Goal: Task Accomplishment & Management: Manage account settings

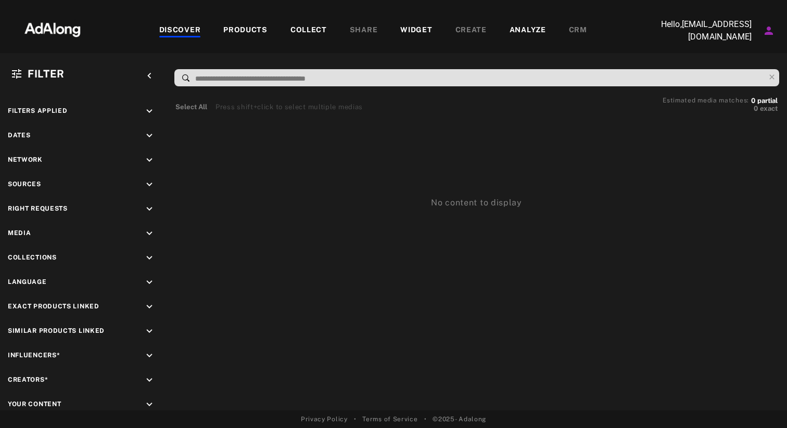
click at [236, 32] on div "PRODUCTS" at bounding box center [245, 30] width 44 height 12
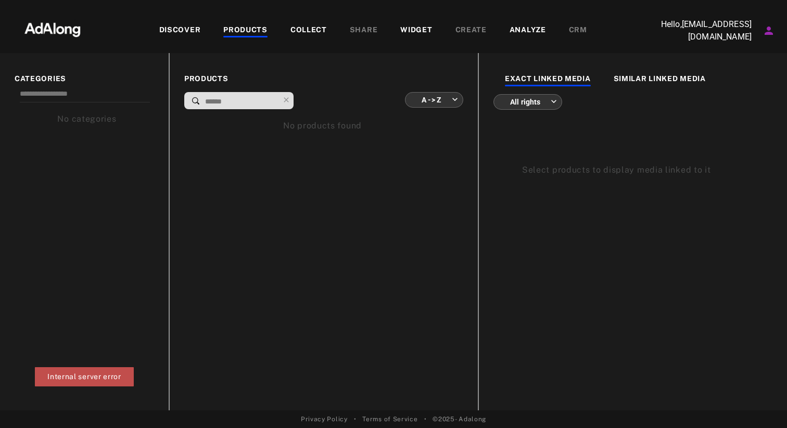
click at [188, 31] on div "DISCOVER" at bounding box center [180, 30] width 42 height 12
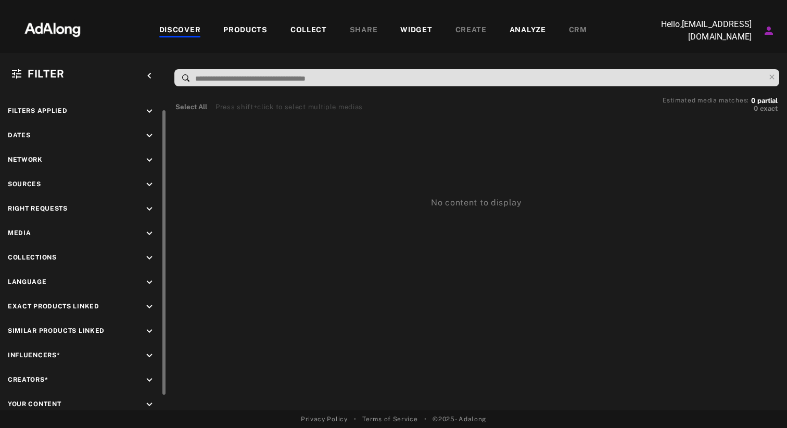
scroll to position [36, 0]
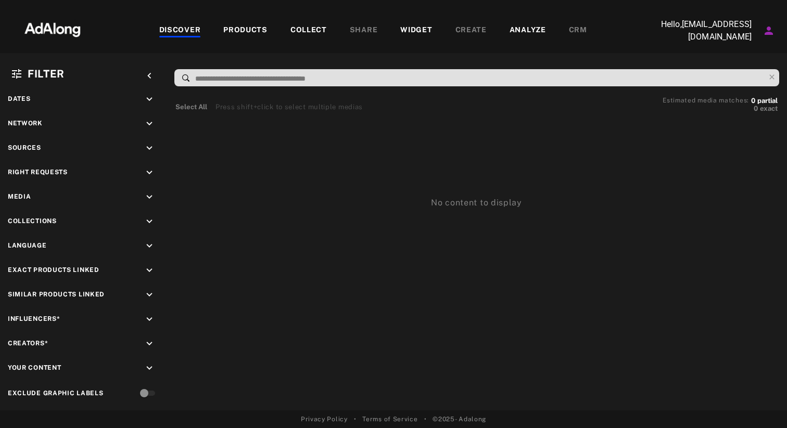
click at [253, 28] on div "PRODUCTS" at bounding box center [245, 30] width 44 height 12
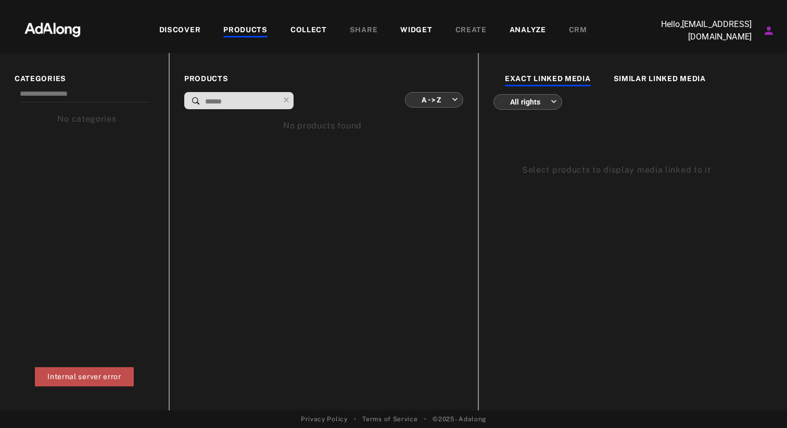
click at [310, 29] on div "COLLECT" at bounding box center [308, 30] width 36 height 12
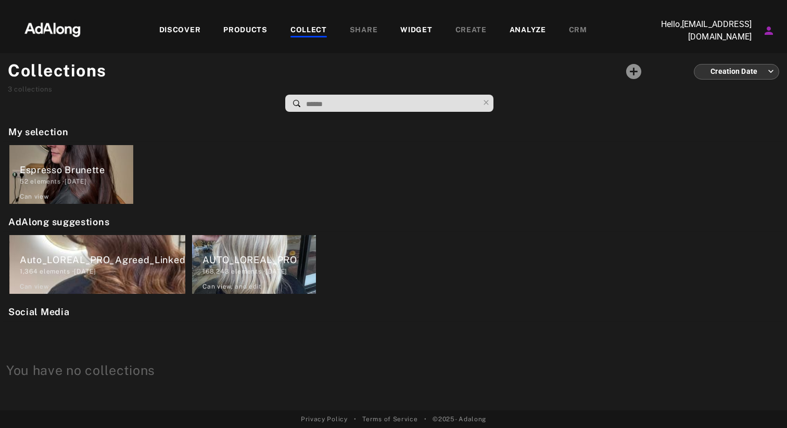
click at [397, 32] on div "WIDGET" at bounding box center [416, 30] width 55 height 12
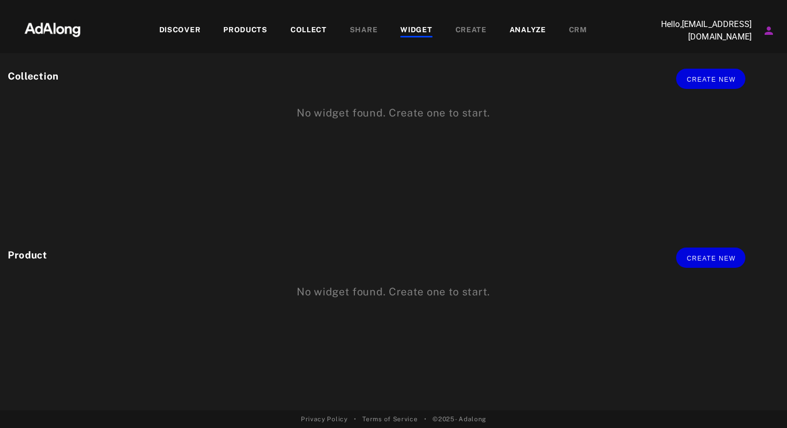
click at [531, 30] on div "ANALYZE" at bounding box center [528, 30] width 36 height 12
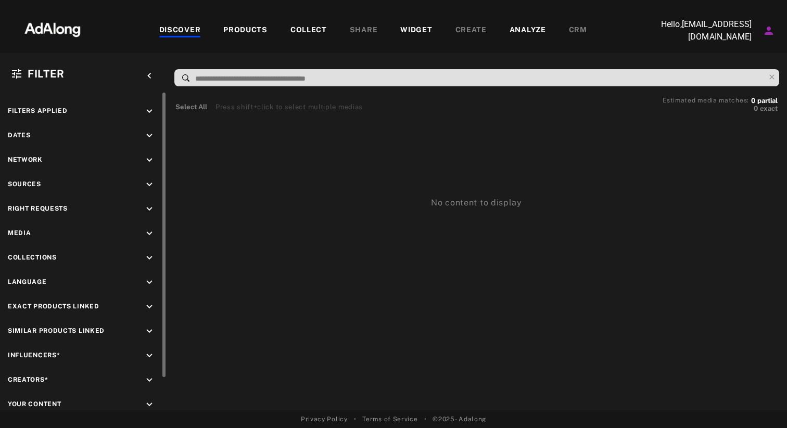
click at [147, 113] on icon "keyboard_arrow_down" at bounding box center [149, 111] width 11 height 11
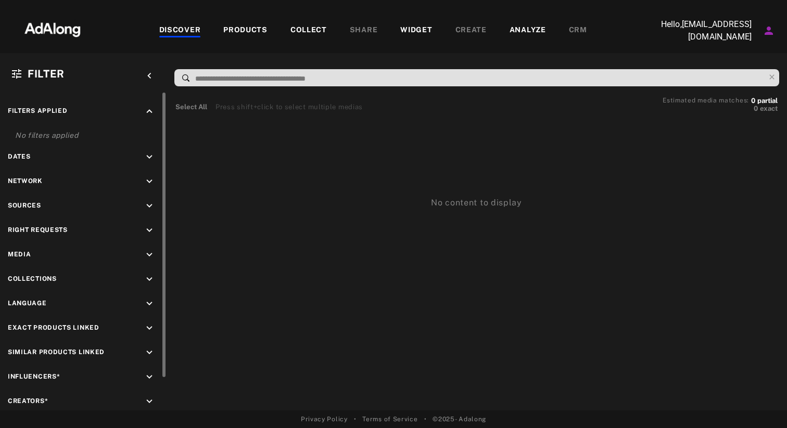
click at [147, 113] on icon "keyboard_arrow_up" at bounding box center [149, 111] width 11 height 11
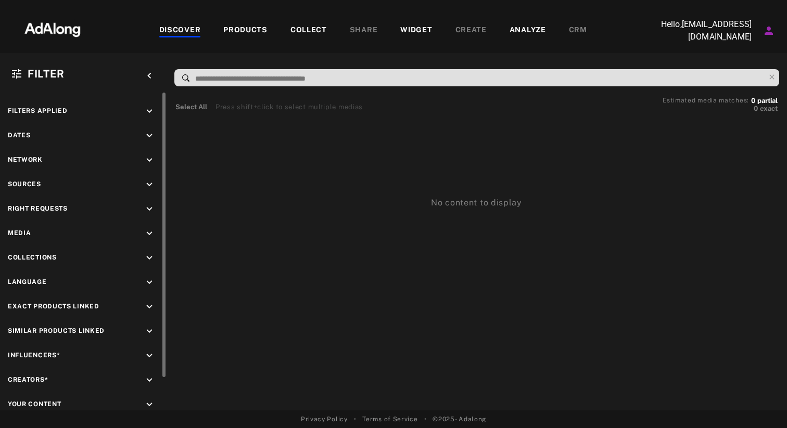
click at [150, 133] on icon "keyboard_arrow_down" at bounding box center [149, 135] width 11 height 11
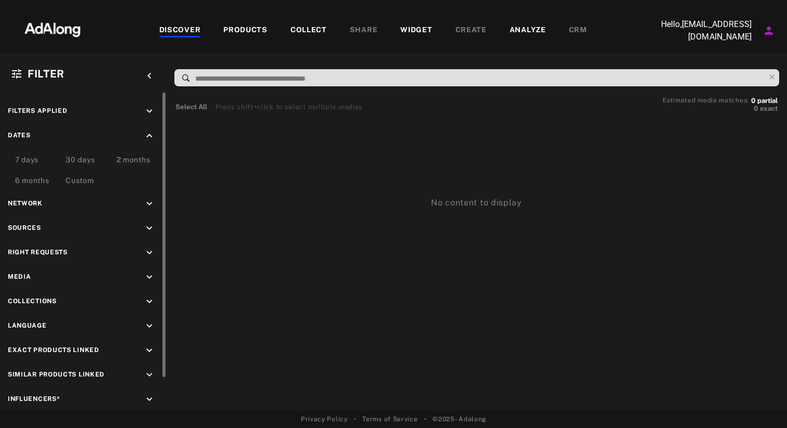
click at [150, 133] on icon "keyboard_arrow_up" at bounding box center [149, 135] width 11 height 11
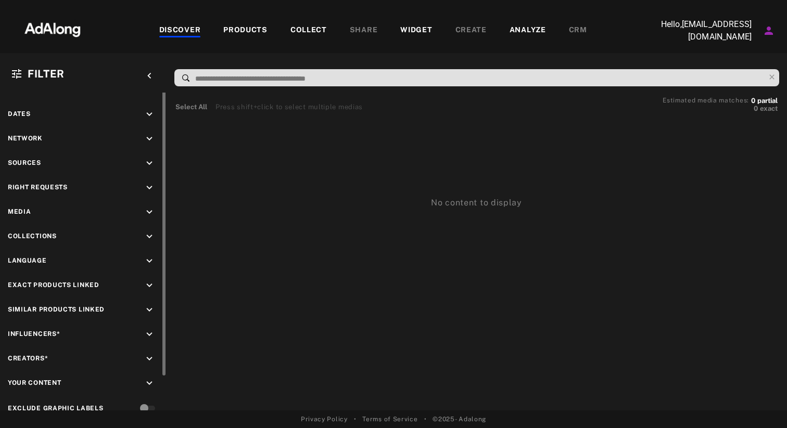
scroll to position [36, 0]
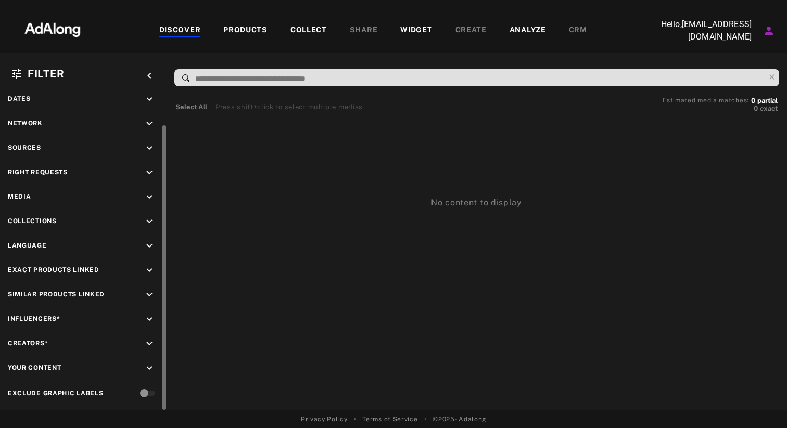
click at [147, 314] on icon "keyboard_arrow_down" at bounding box center [149, 319] width 11 height 11
click at [17, 359] on icon at bounding box center [19, 362] width 8 height 8
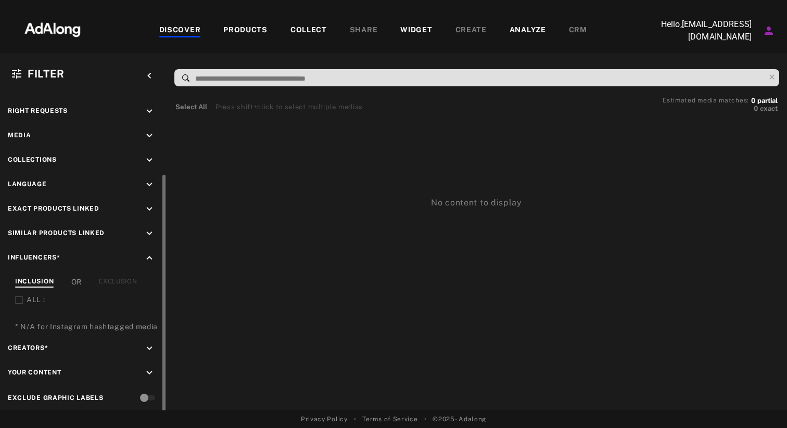
scroll to position [103, 0]
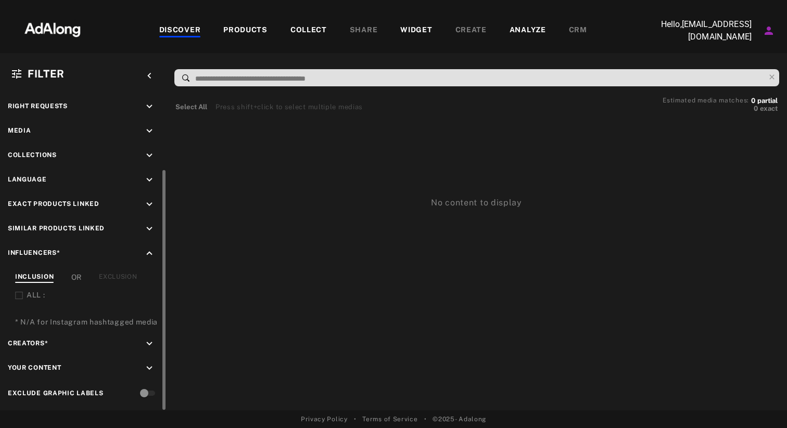
click at [484, 129] on div "No content to display" at bounding box center [476, 164] width 607 height 91
click at [510, 153] on div "No content to display" at bounding box center [476, 164] width 607 height 91
click at [580, 11] on div at bounding box center [393, 9] width 787 height 18
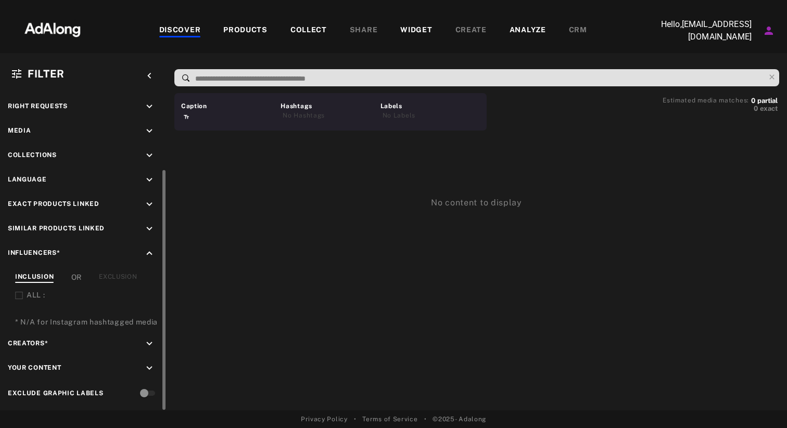
click at [461, 77] on input at bounding box center [479, 79] width 571 height 14
click at [771, 31] on icon "Account settings" at bounding box center [769, 30] width 12 height 12
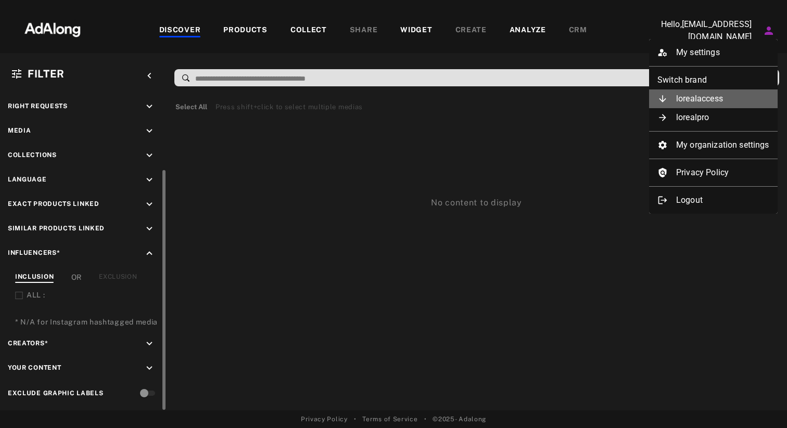
click at [712, 100] on li "lorealaccess" at bounding box center [713, 99] width 129 height 19
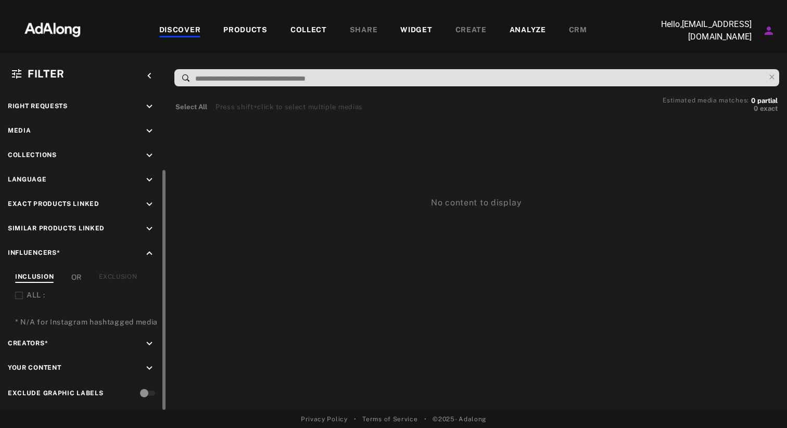
click at [768, 29] on icon "Account settings" at bounding box center [769, 31] width 8 height 8
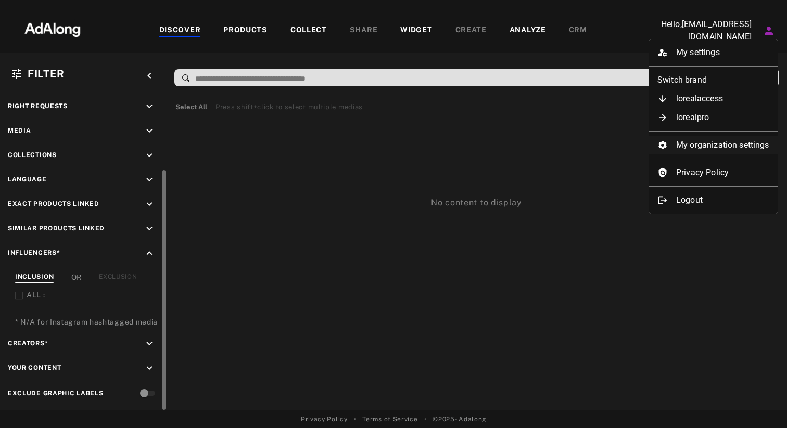
click at [688, 142] on li "My organization settings" at bounding box center [713, 145] width 129 height 19
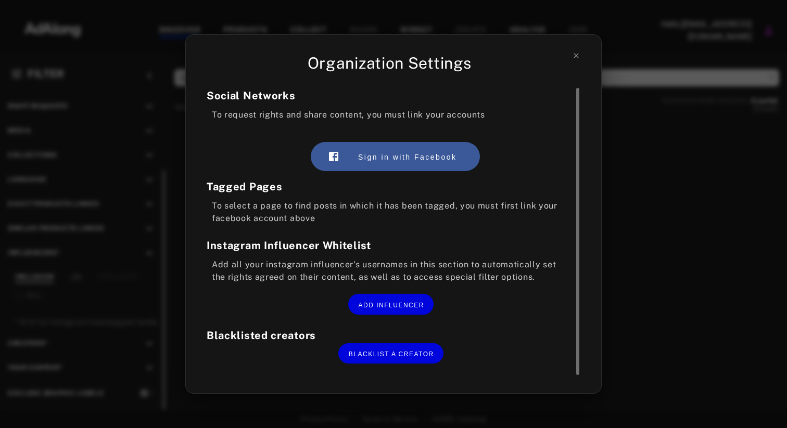
click at [306, 208] on div "To select a page to find posts in which it has been tagged, you must first link…" at bounding box center [391, 212] width 369 height 25
click at [577, 56] on icon at bounding box center [576, 55] width 5 height 5
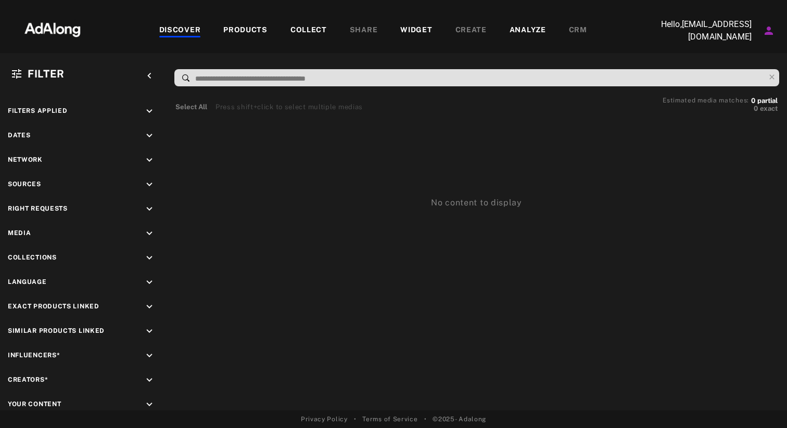
click at [314, 27] on div "COLLECT" at bounding box center [308, 30] width 36 height 12
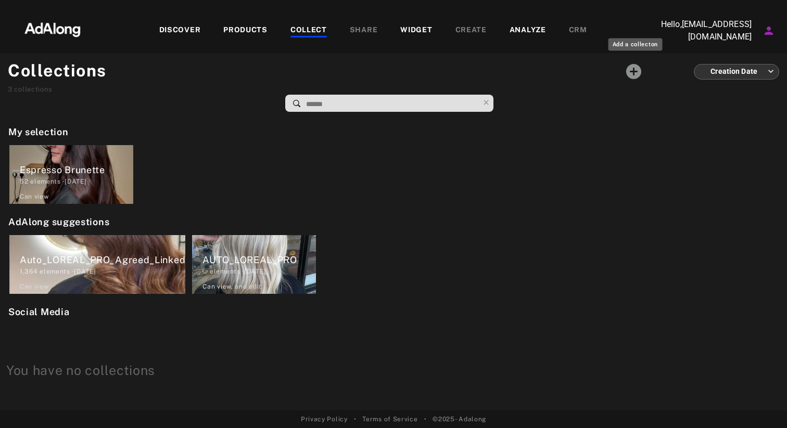
click at [641, 74] on icon "Add a collecton" at bounding box center [633, 71] width 15 height 15
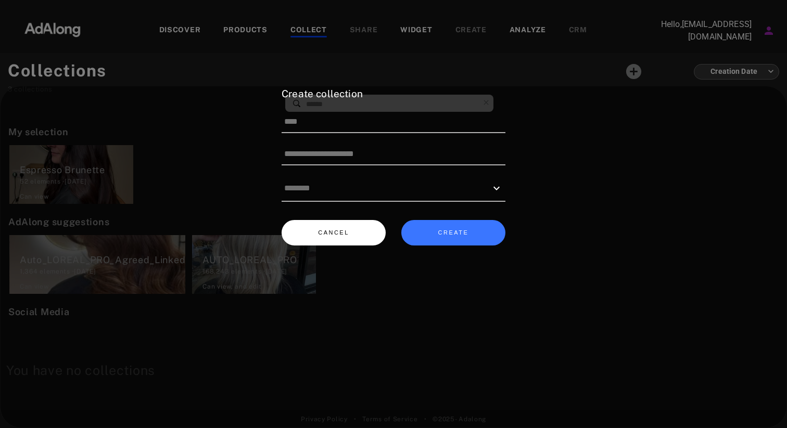
click at [358, 238] on button "CANCEL" at bounding box center [334, 233] width 104 height 26
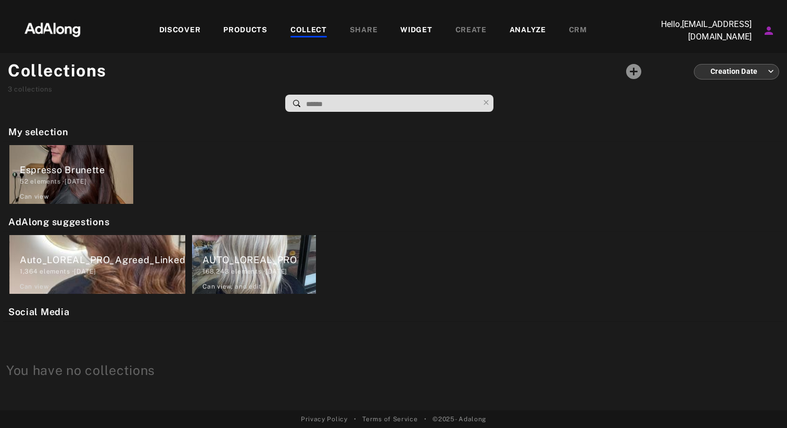
click at [257, 26] on div "PRODUCTS" at bounding box center [245, 30] width 44 height 12
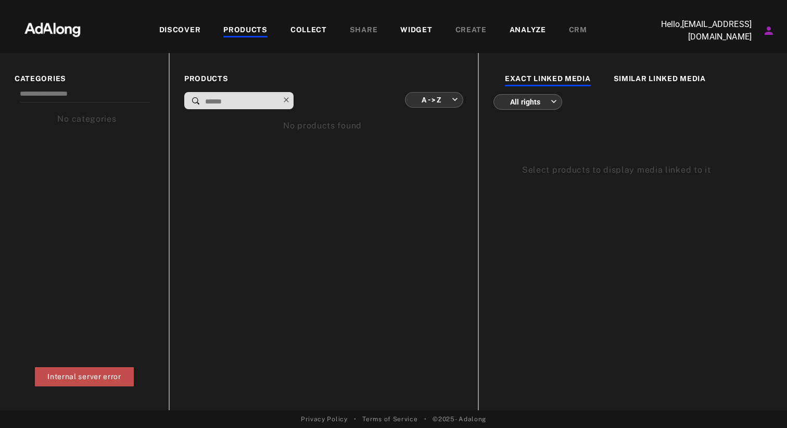
click at [294, 103] on icon at bounding box center [286, 100] width 15 height 15
click at [249, 102] on input at bounding box center [241, 102] width 75 height 14
click at [656, 79] on div "SIMILAR LINKED MEDIA" at bounding box center [660, 79] width 92 height 12
click at [577, 78] on div "EXACT LINKED MEDIA" at bounding box center [548, 79] width 86 height 12
click at [182, 31] on div "DISCOVER" at bounding box center [180, 30] width 42 height 12
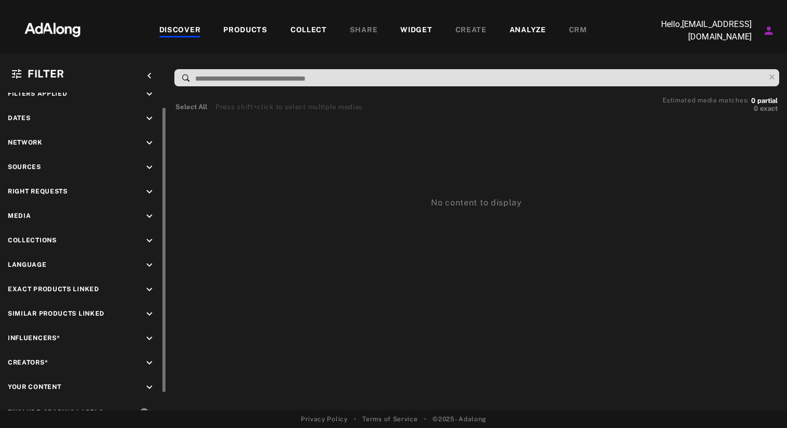
scroll to position [36, 0]
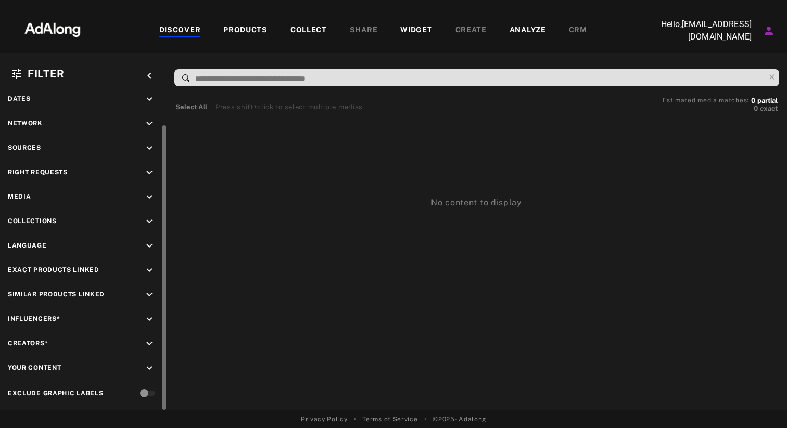
click at [148, 315] on icon "keyboard_arrow_down" at bounding box center [149, 319] width 11 height 11
click at [148, 315] on icon "keyboard_arrow_up" at bounding box center [149, 319] width 11 height 11
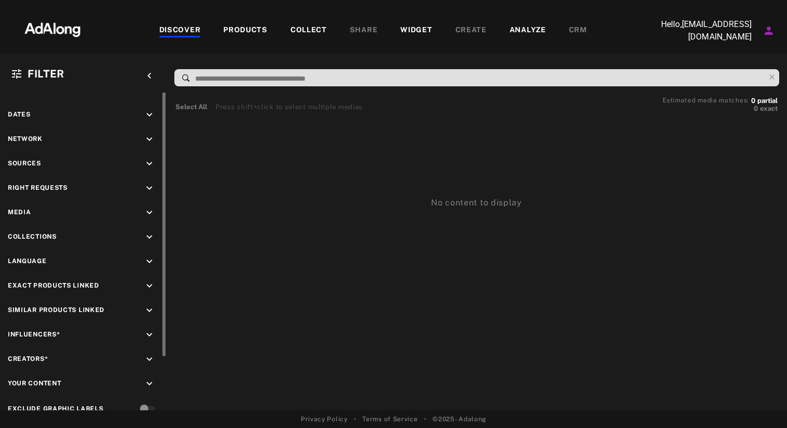
scroll to position [0, 0]
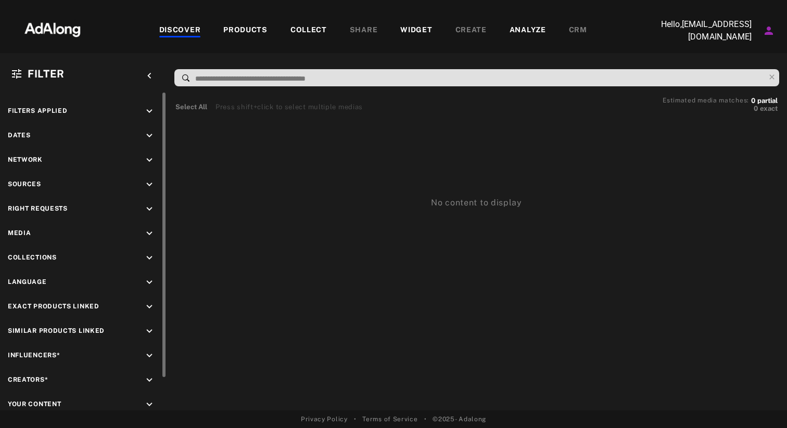
click at [148, 112] on icon "keyboard_arrow_down" at bounding box center [149, 111] width 11 height 11
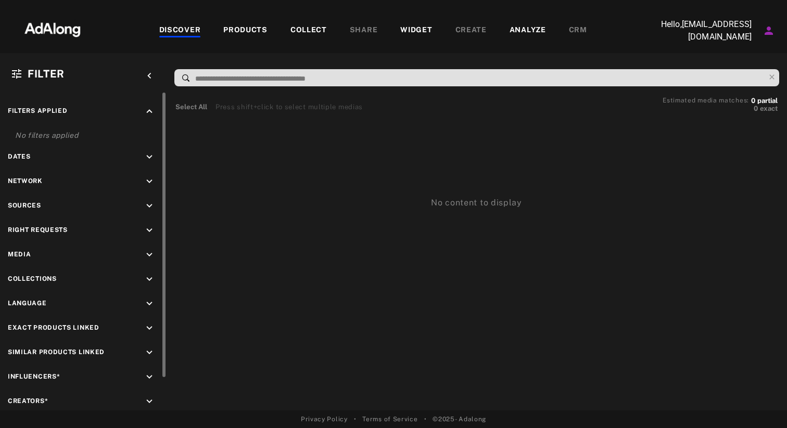
click at [148, 112] on icon "keyboard_arrow_up" at bounding box center [149, 111] width 11 height 11
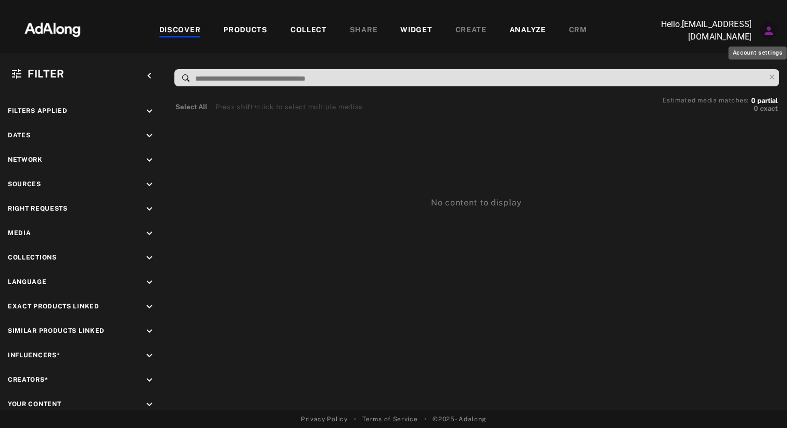
click at [765, 32] on icon "Account settings" at bounding box center [769, 31] width 8 height 8
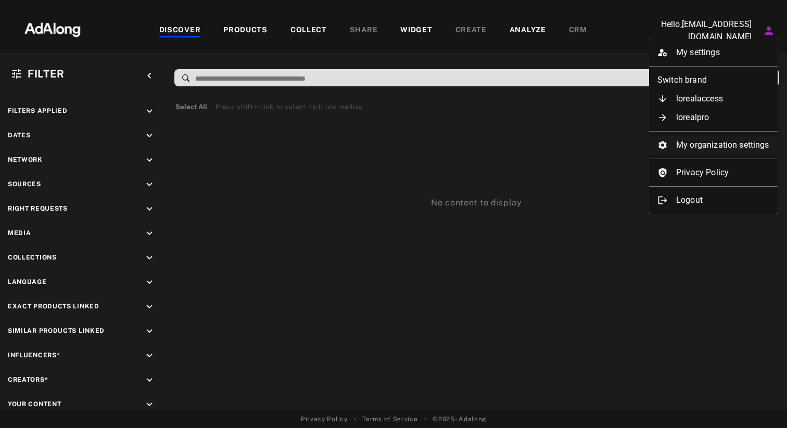
click at [715, 147] on li "My organization settings" at bounding box center [713, 145] width 129 height 19
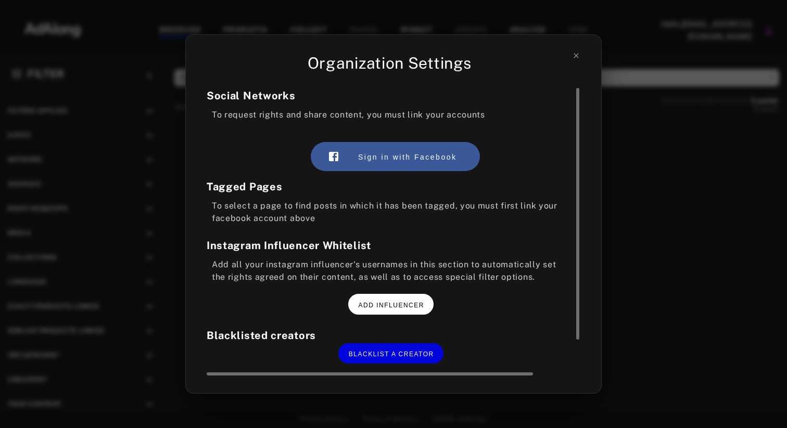
click at [383, 308] on span "ADD INFLUENCER" at bounding box center [392, 305] width 66 height 7
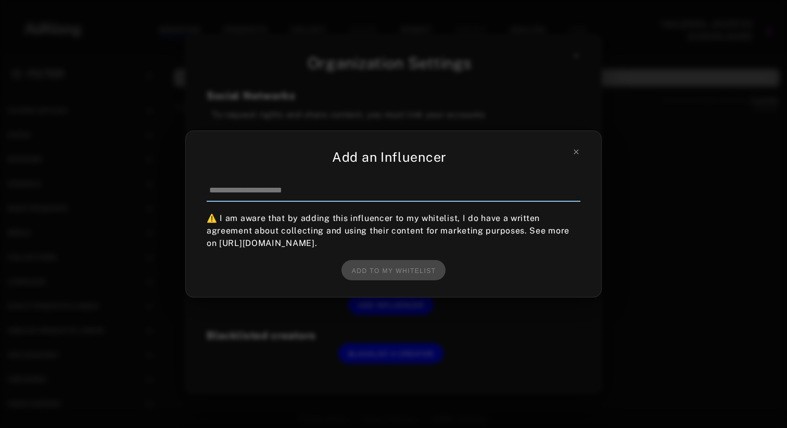
click at [441, 199] on input at bounding box center [394, 191] width 374 height 22
paste input "**********"
type input "**********"
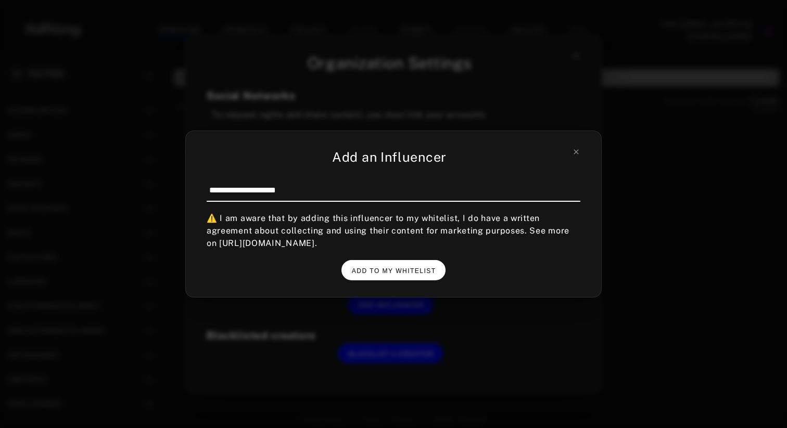
click at [389, 273] on span "ADD TO MY WHITELIST" at bounding box center [394, 271] width 84 height 7
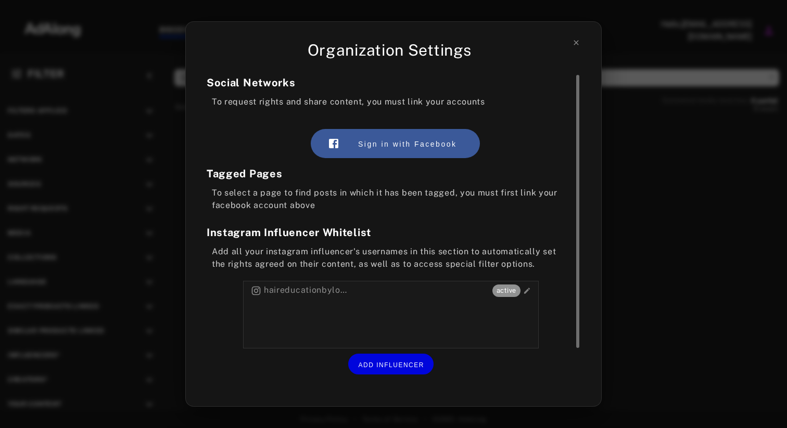
click at [507, 290] on span "active" at bounding box center [506, 291] width 28 height 10
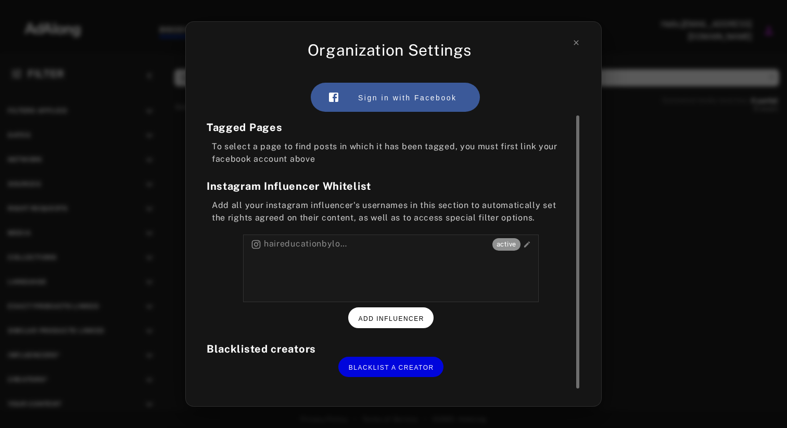
click at [421, 321] on span "ADD INFLUENCER" at bounding box center [392, 318] width 66 height 7
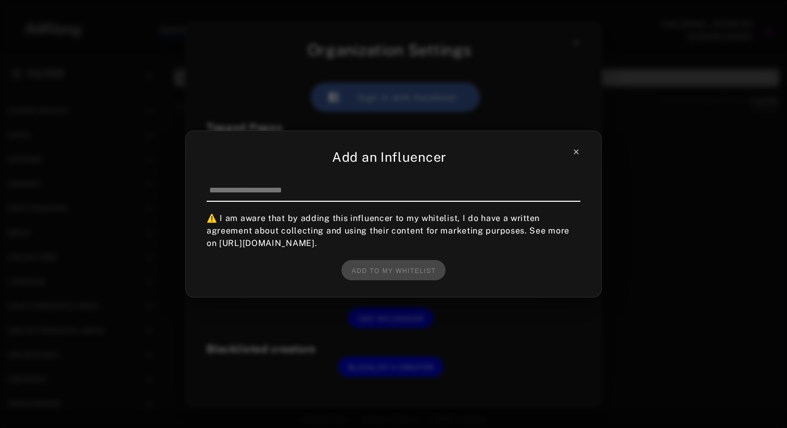
click at [577, 152] on icon at bounding box center [576, 152] width 8 height 8
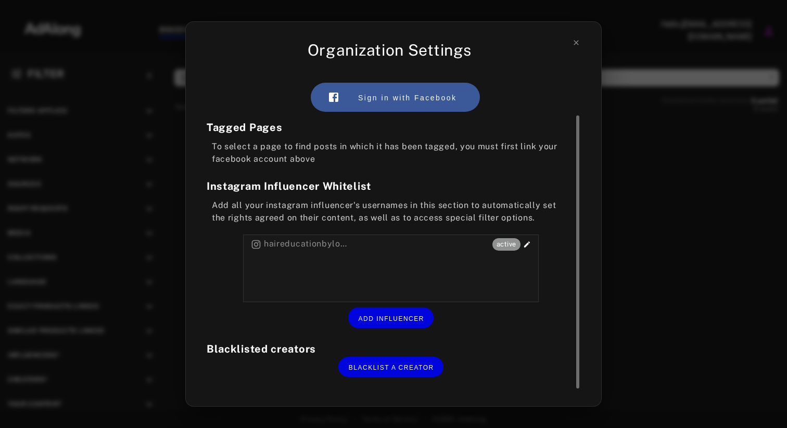
click at [526, 243] on icon at bounding box center [526, 244] width 10 height 10
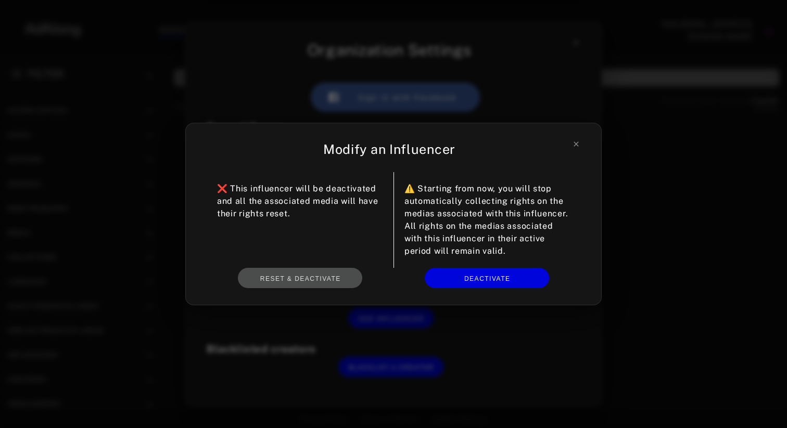
click at [585, 141] on div "Modify an Influencer ❌ This influencer will be deactivated and all the associat…" at bounding box center [393, 214] width 416 height 183
click at [577, 144] on icon at bounding box center [576, 144] width 8 height 8
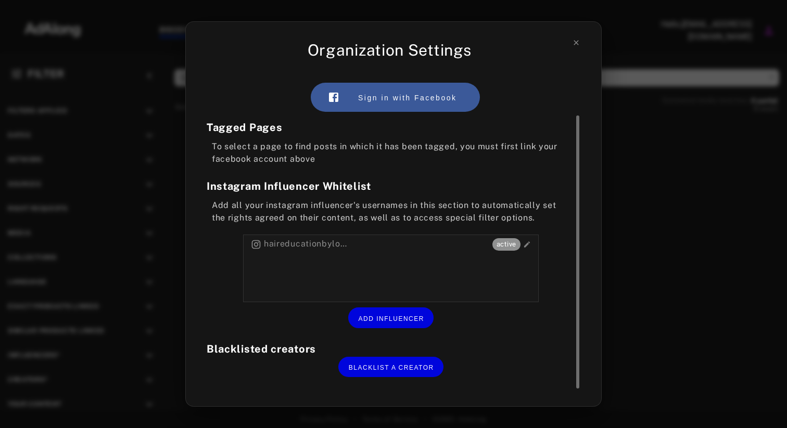
scroll to position [0, 0]
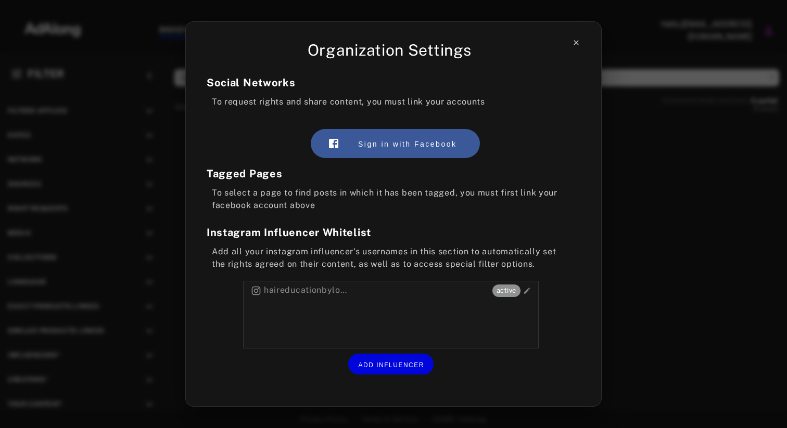
click at [578, 43] on icon at bounding box center [576, 43] width 8 height 8
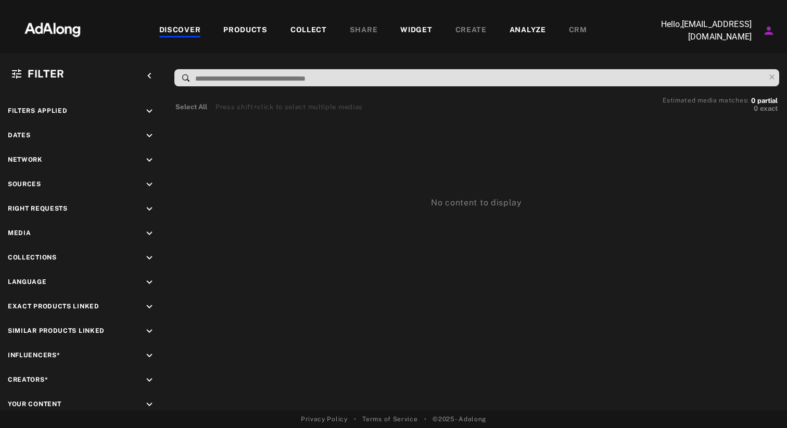
click at [744, 30] on p "Hello, jade.peyruq@loreal.com" at bounding box center [700, 30] width 104 height 25
click at [31, 377] on span "Creators*" at bounding box center [28, 379] width 40 height 7
click at [147, 355] on icon "keyboard_arrow_down" at bounding box center [149, 355] width 11 height 11
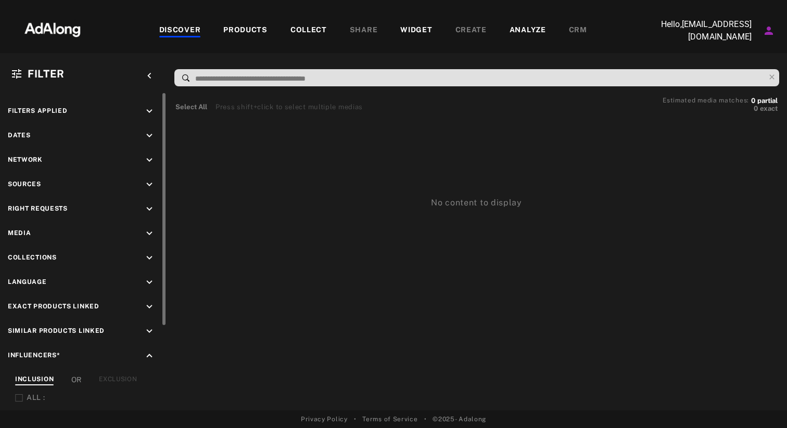
scroll to position [5, 0]
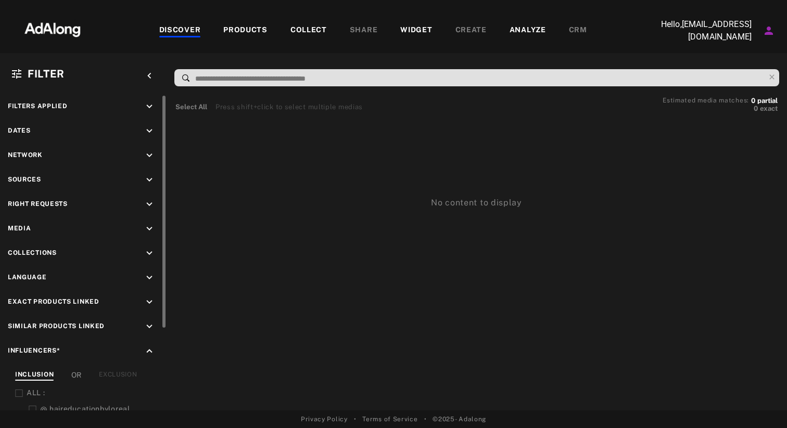
click at [34, 408] on icon at bounding box center [33, 410] width 8 height 8
click at [34, 407] on icon at bounding box center [33, 410] width 8 height 8
click at [224, 128] on div "No content to display" at bounding box center [476, 164] width 607 height 91
click at [244, 25] on div "PRODUCTS" at bounding box center [245, 30] width 44 height 12
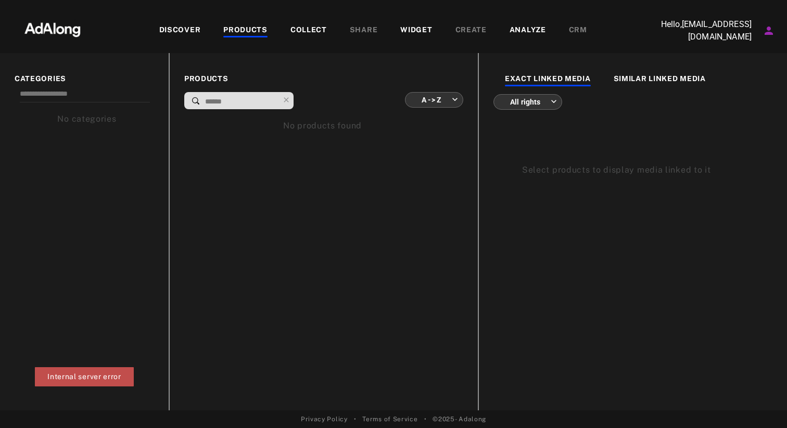
click at [195, 32] on div "DISCOVER" at bounding box center [180, 30] width 42 height 12
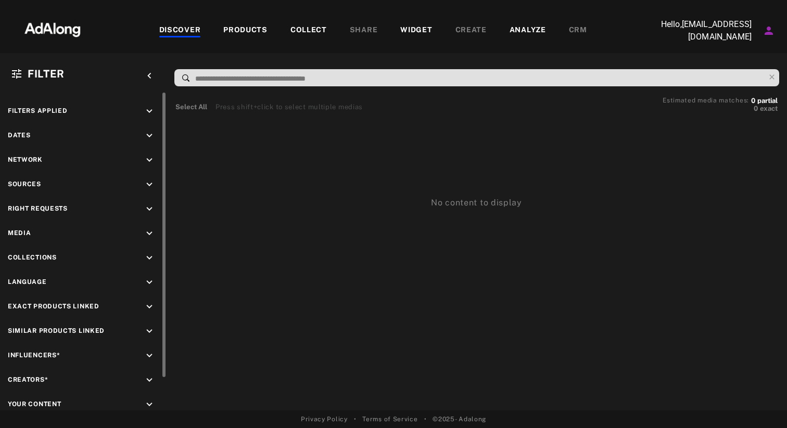
click at [148, 353] on icon "keyboard_arrow_down" at bounding box center [149, 355] width 11 height 11
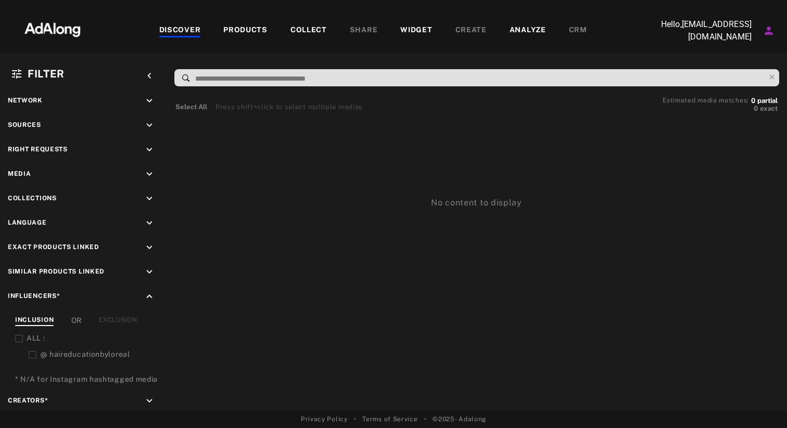
click at [271, 137] on div "No content to display" at bounding box center [476, 164] width 607 height 91
click at [750, 23] on p "Hello, jade.peyruq@loreal.com" at bounding box center [700, 30] width 104 height 25
click at [765, 31] on icon "Account settings" at bounding box center [769, 30] width 12 height 12
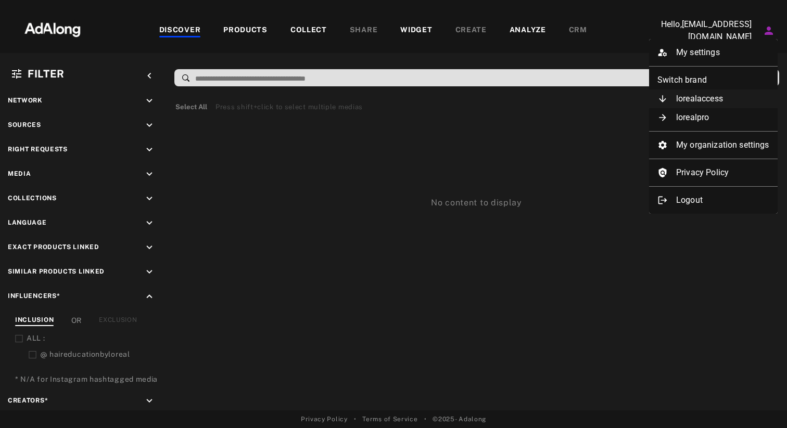
click at [740, 101] on li "lorealaccess" at bounding box center [713, 99] width 129 height 19
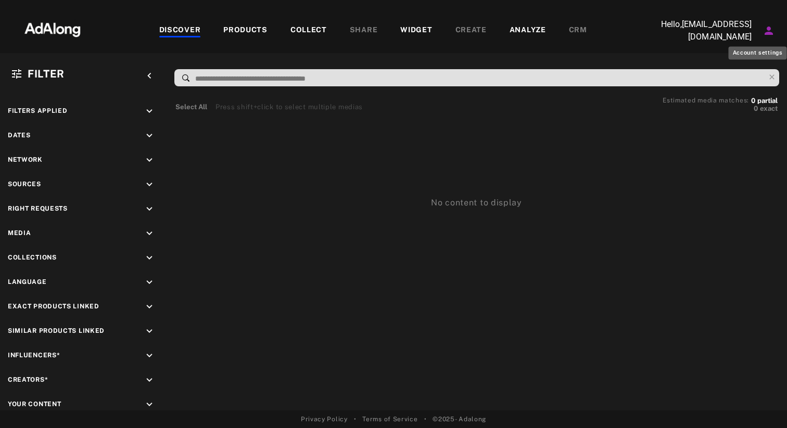
click at [763, 28] on icon "Account settings" at bounding box center [769, 30] width 12 height 12
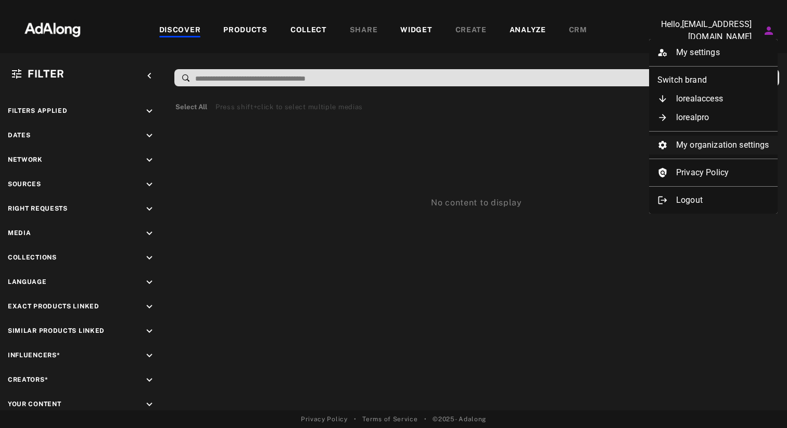
click at [704, 141] on li "My organization settings" at bounding box center [713, 145] width 129 height 19
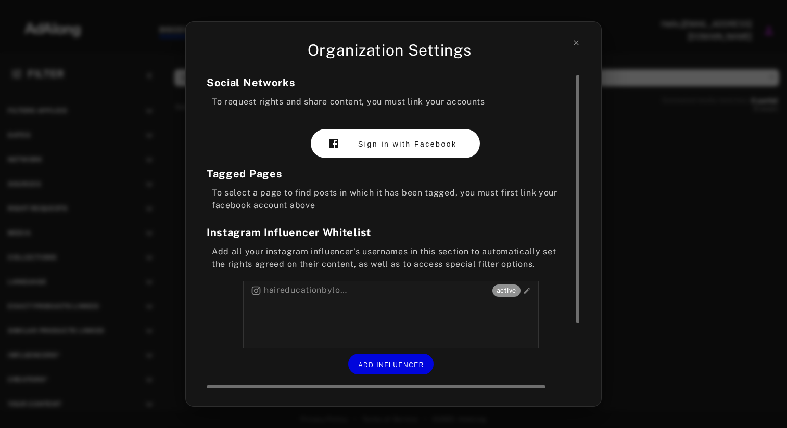
click at [427, 141] on span "Sign in with Facebook" at bounding box center [407, 144] width 98 height 8
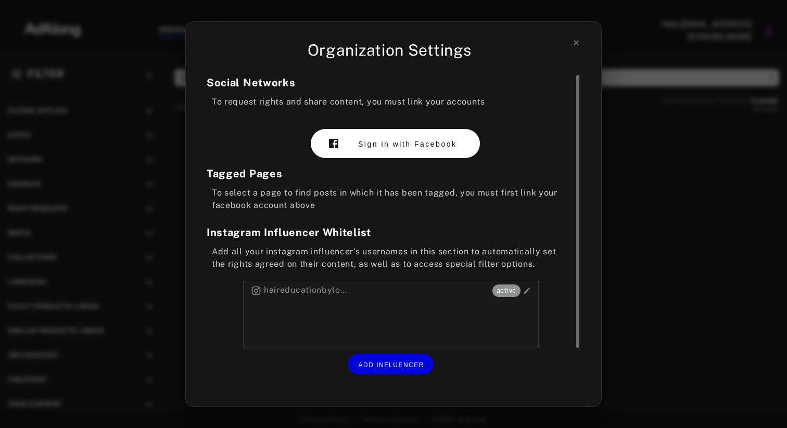
click at [373, 144] on span "Sign in with Facebook" at bounding box center [407, 144] width 98 height 8
